Goal: Task Accomplishment & Management: Use online tool/utility

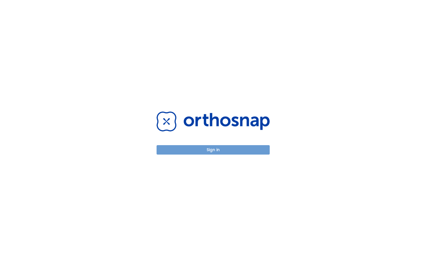
click at [232, 149] on button "Sign in" at bounding box center [213, 149] width 113 height 9
